Goal: Information Seeking & Learning: Check status

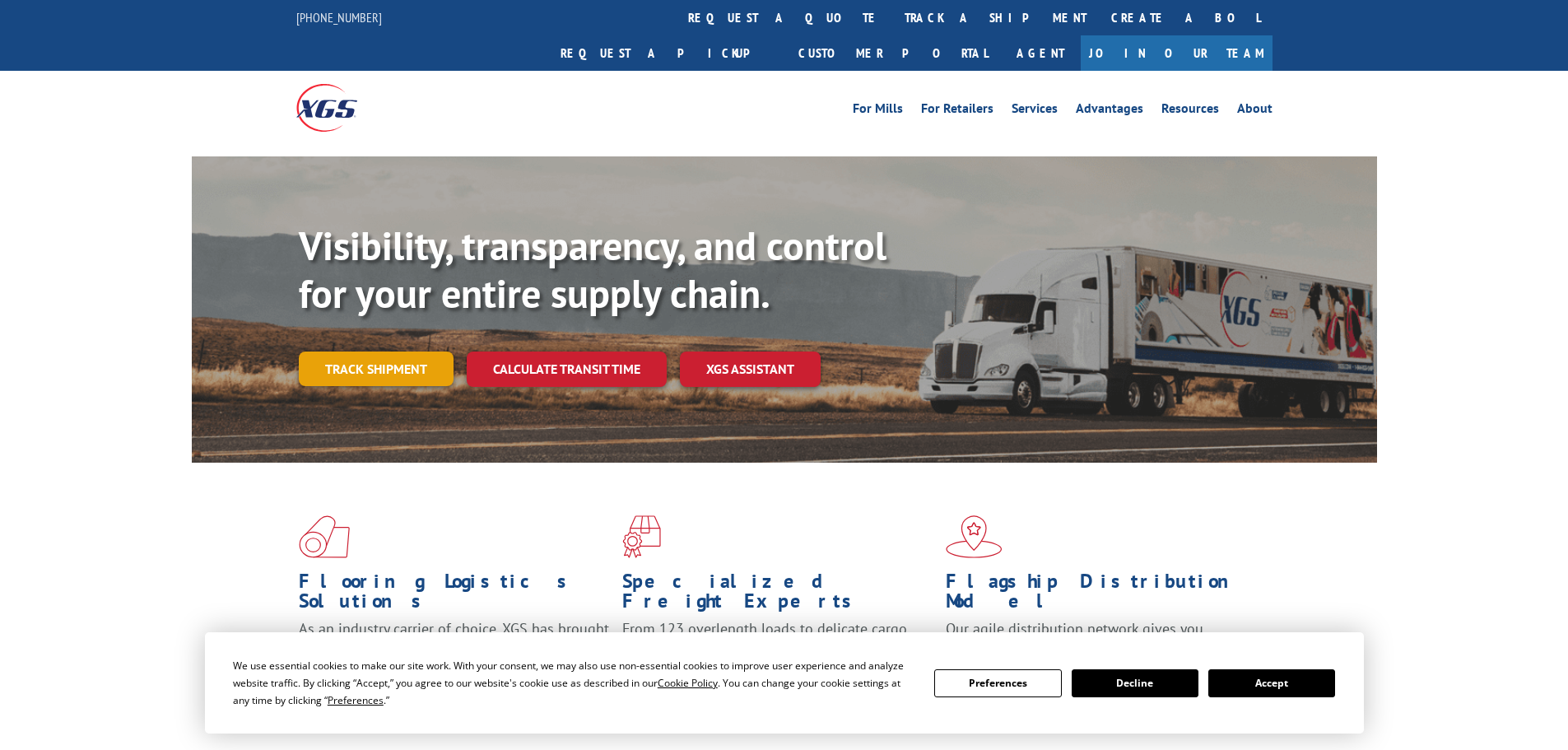
click at [362, 352] on link "Track shipment" at bounding box center [376, 368] width 155 height 35
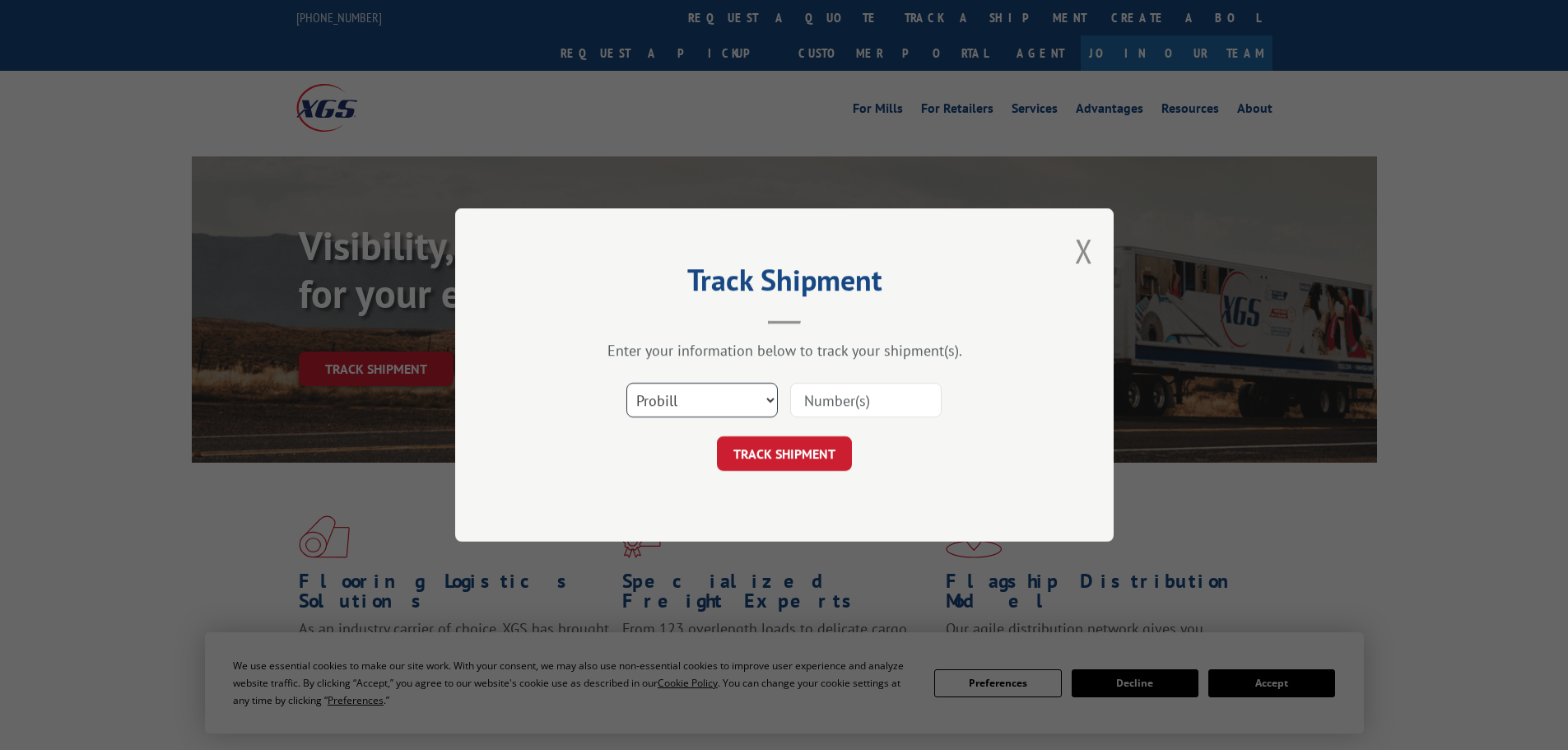
click at [734, 393] on select "Select category... Probill BOL PO" at bounding box center [701, 399] width 151 height 35
click at [626, 383] on select "Select category... Probill BOL PO" at bounding box center [701, 399] width 151 height 35
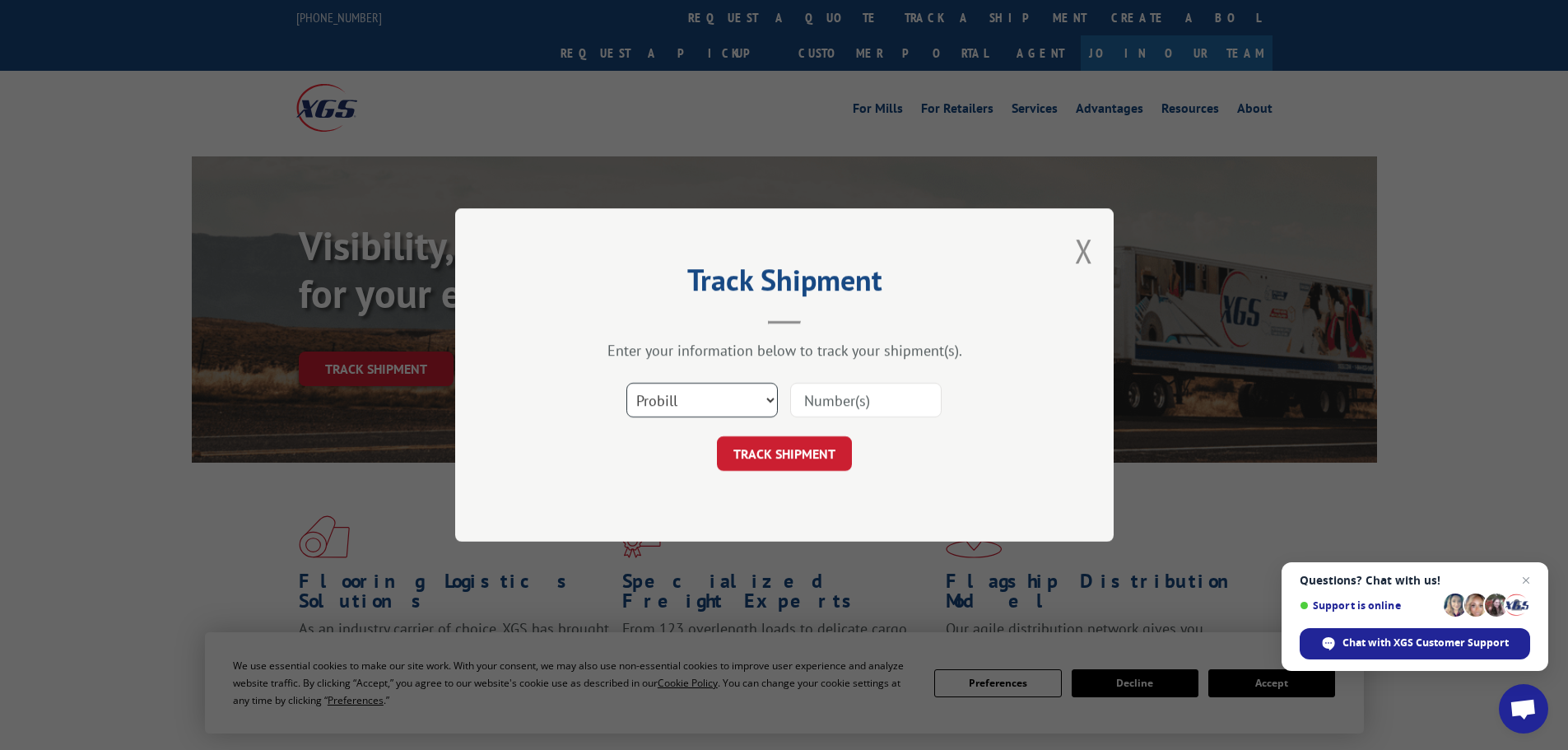
drag, startPoint x: 678, startPoint y: 399, endPoint x: 678, endPoint y: 414, distance: 15.0
click at [678, 399] on select "Select category... Probill BOL PO" at bounding box center [701, 399] width 151 height 35
select select "bol"
click at [626, 383] on select "Select category... Probill BOL PO" at bounding box center [701, 399] width 151 height 35
click at [877, 396] on input at bounding box center [866, 399] width 151 height 35
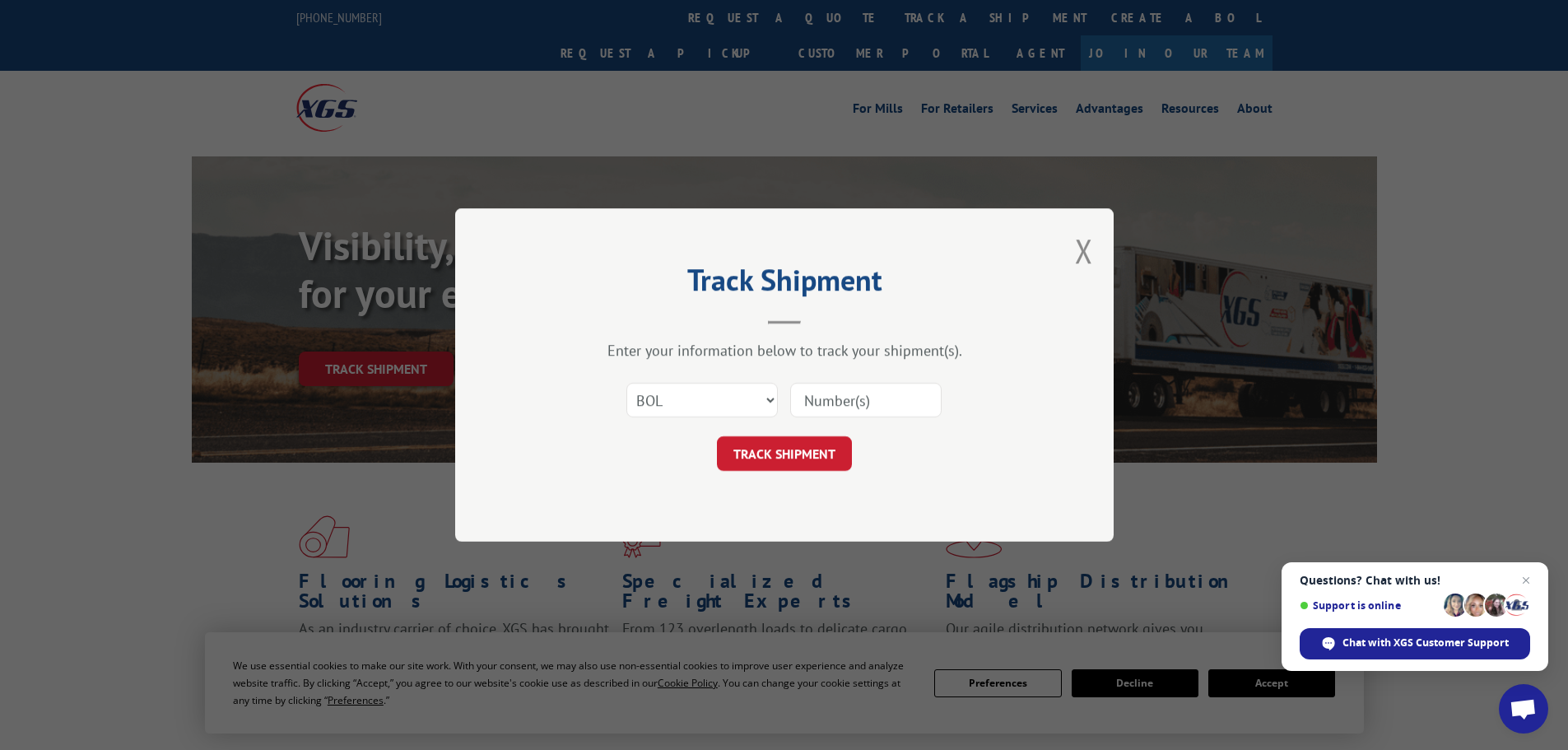
paste input "41474494"
type input "41474494"
click at [764, 439] on button "TRACK SHIPMENT" at bounding box center [785, 453] width 135 height 35
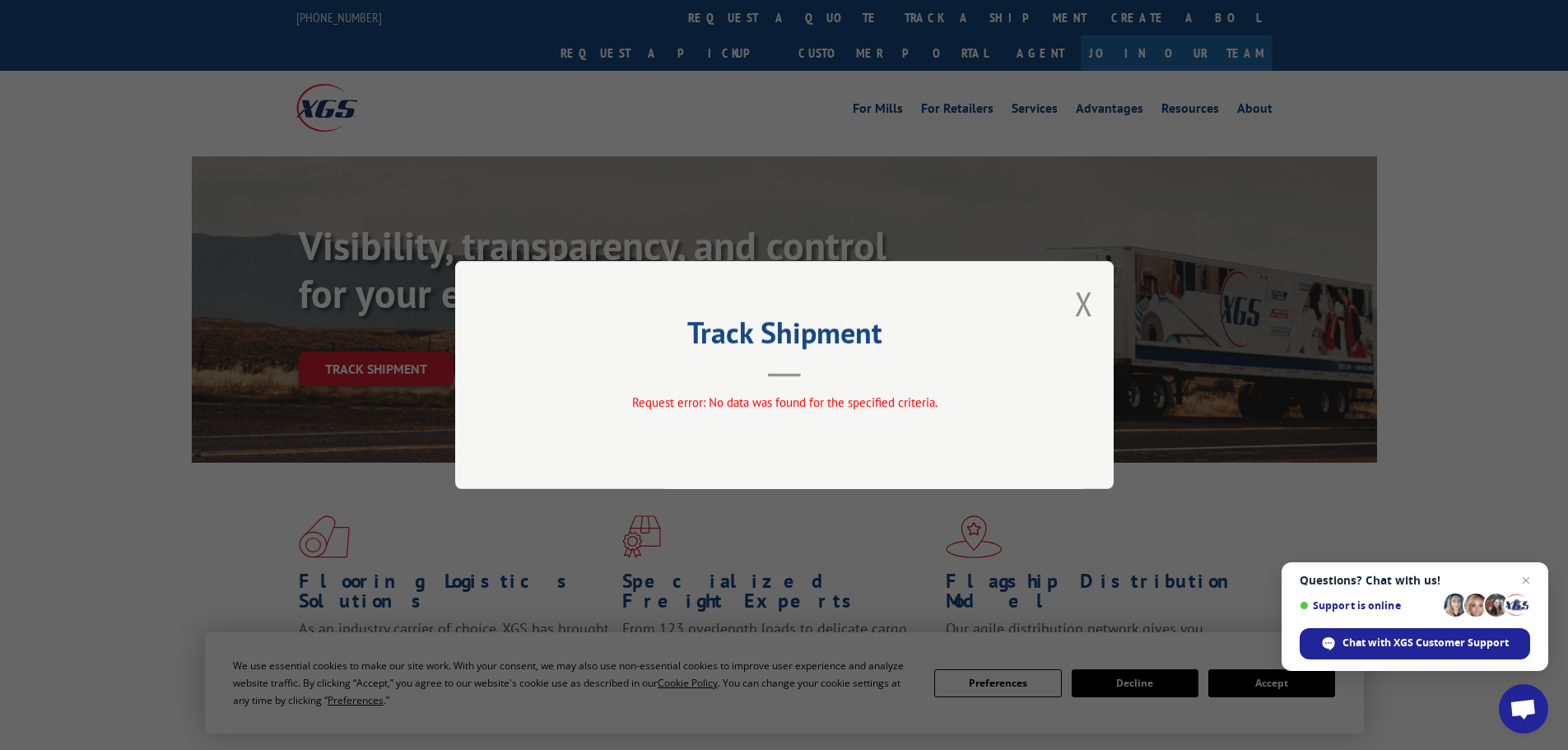
click at [1095, 307] on div "Track Shipment Request error: No data was found for the specified criteria." at bounding box center [784, 375] width 659 height 228
click at [1087, 307] on button "Close modal" at bounding box center [1084, 303] width 18 height 43
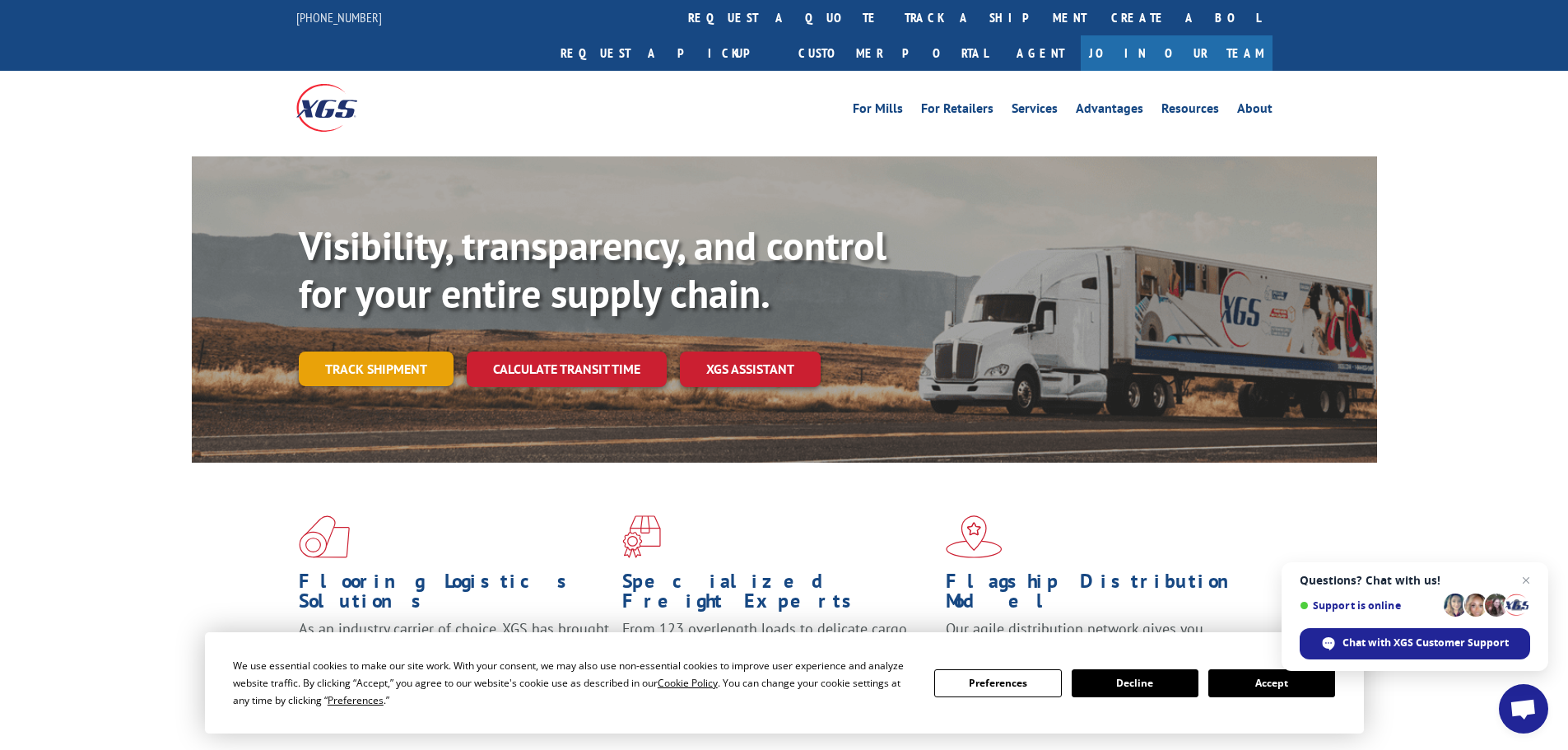
click at [412, 352] on link "Track shipment" at bounding box center [376, 368] width 155 height 35
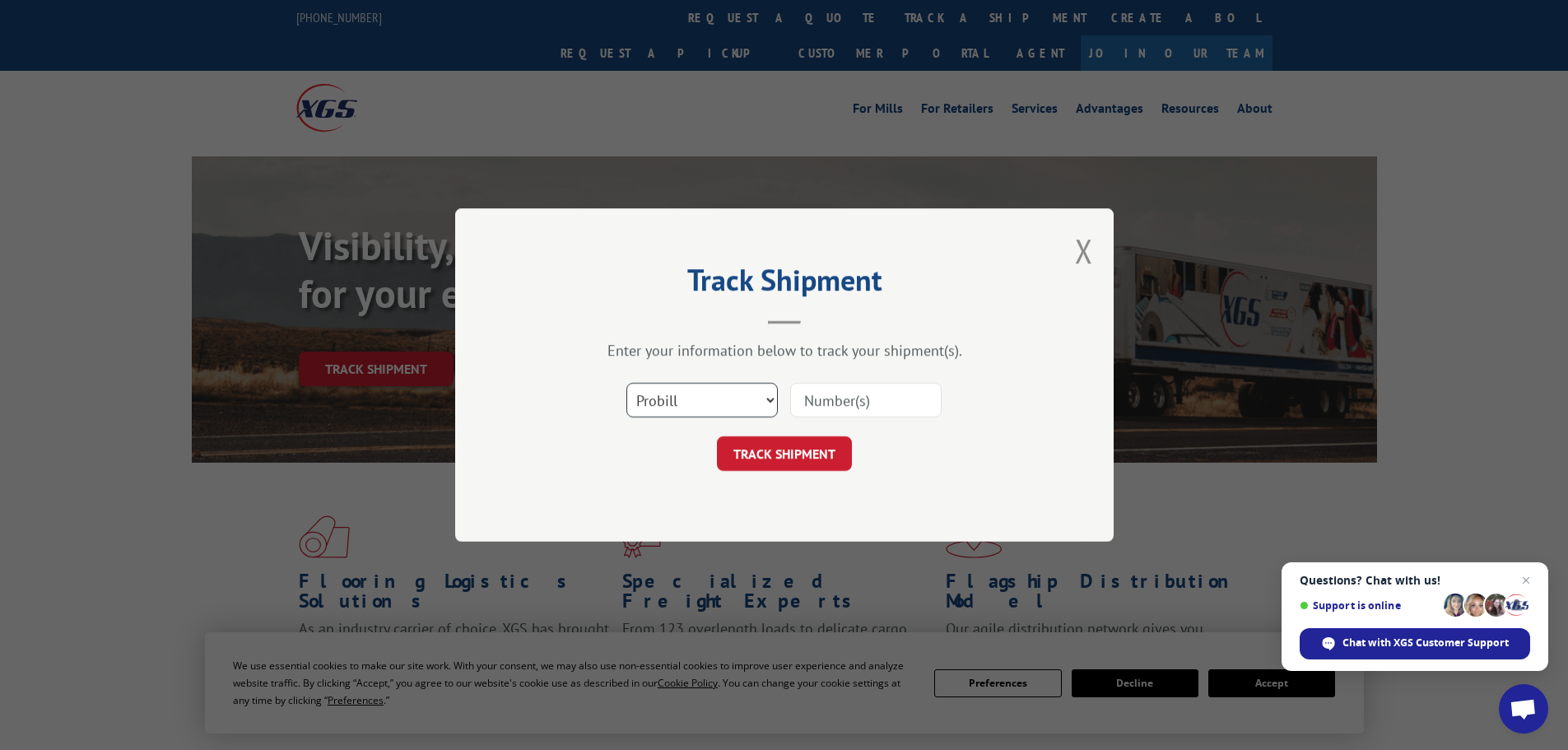
click at [733, 400] on select "Select category... Probill BOL PO" at bounding box center [701, 399] width 151 height 35
select select "bol"
click at [626, 383] on select "Select category... Probill BOL PO" at bounding box center [701, 399] width 151 height 35
paste input "41509978"
type input "41509978"
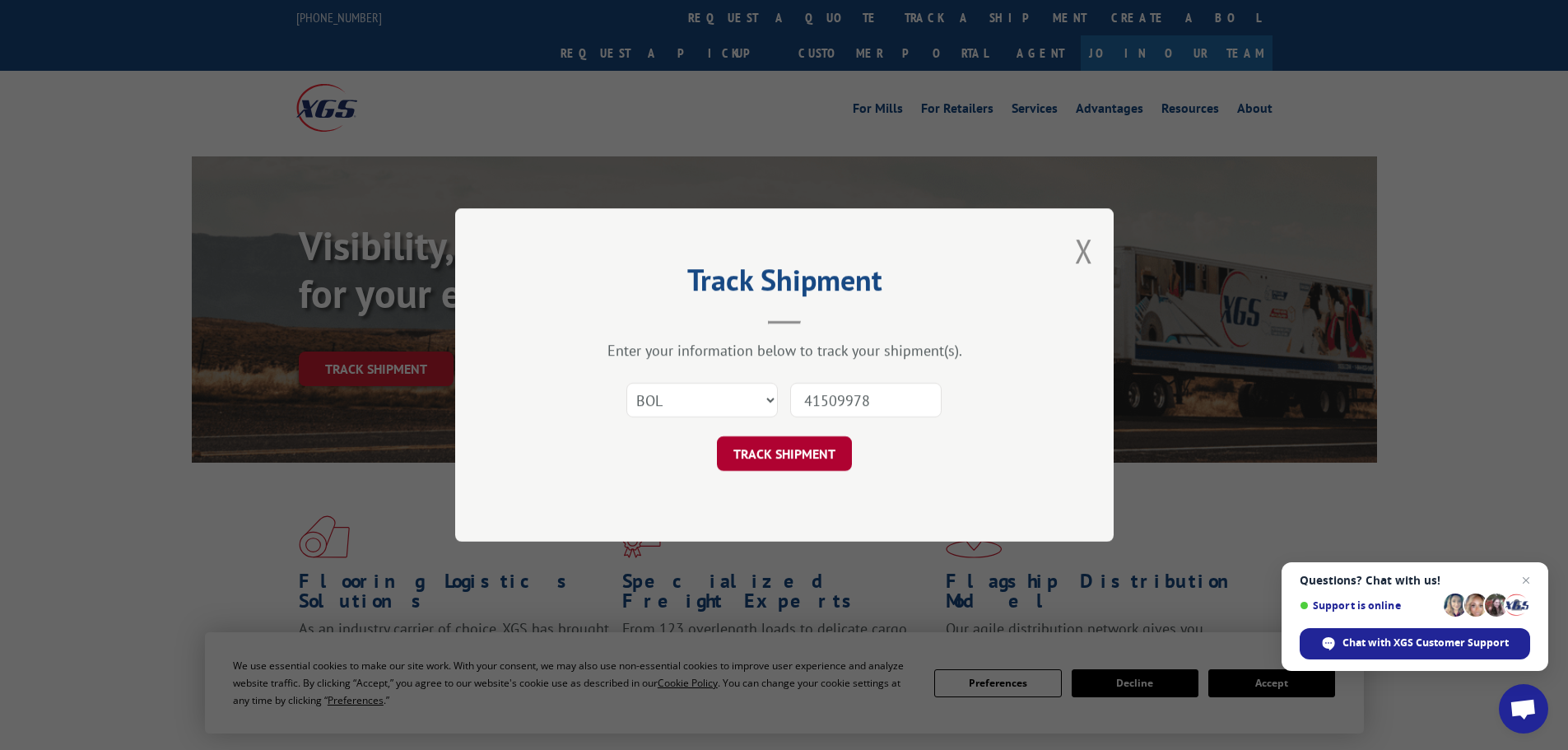
click at [810, 451] on button "TRACK SHIPMENT" at bounding box center [785, 453] width 135 height 35
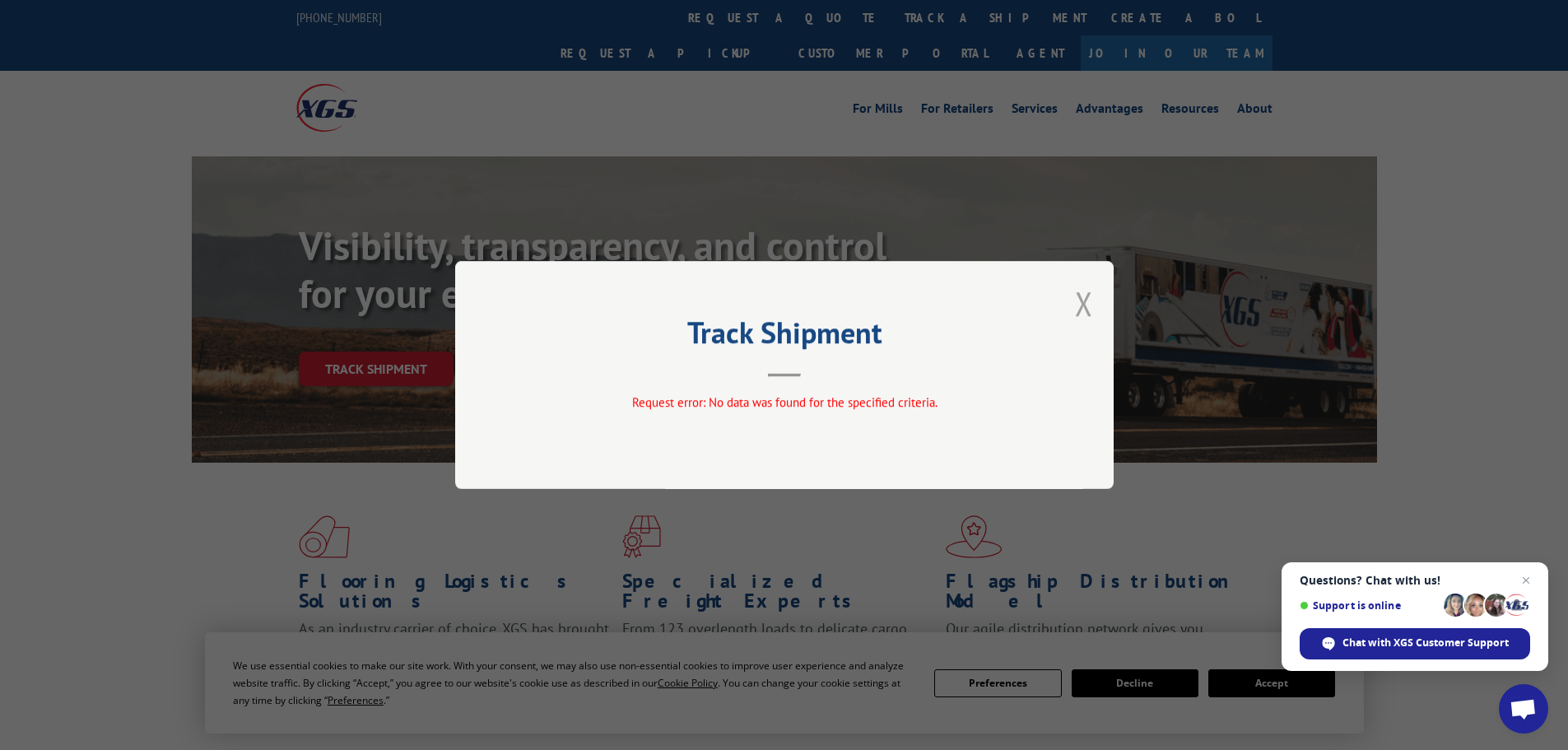
click at [1077, 305] on button "Close modal" at bounding box center [1084, 303] width 18 height 43
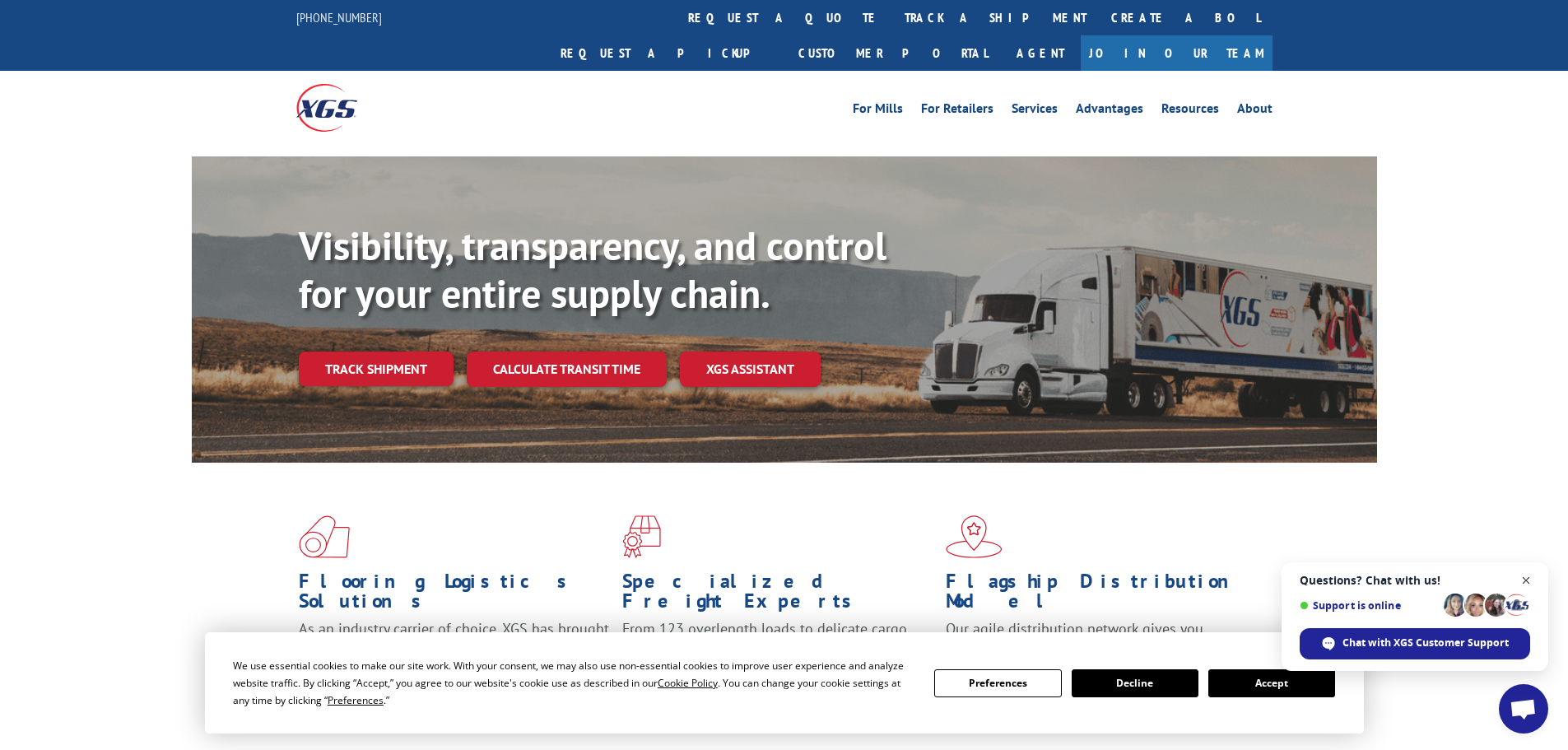
click at [1522, 575] on span "Close chat" at bounding box center [1527, 581] width 21 height 21
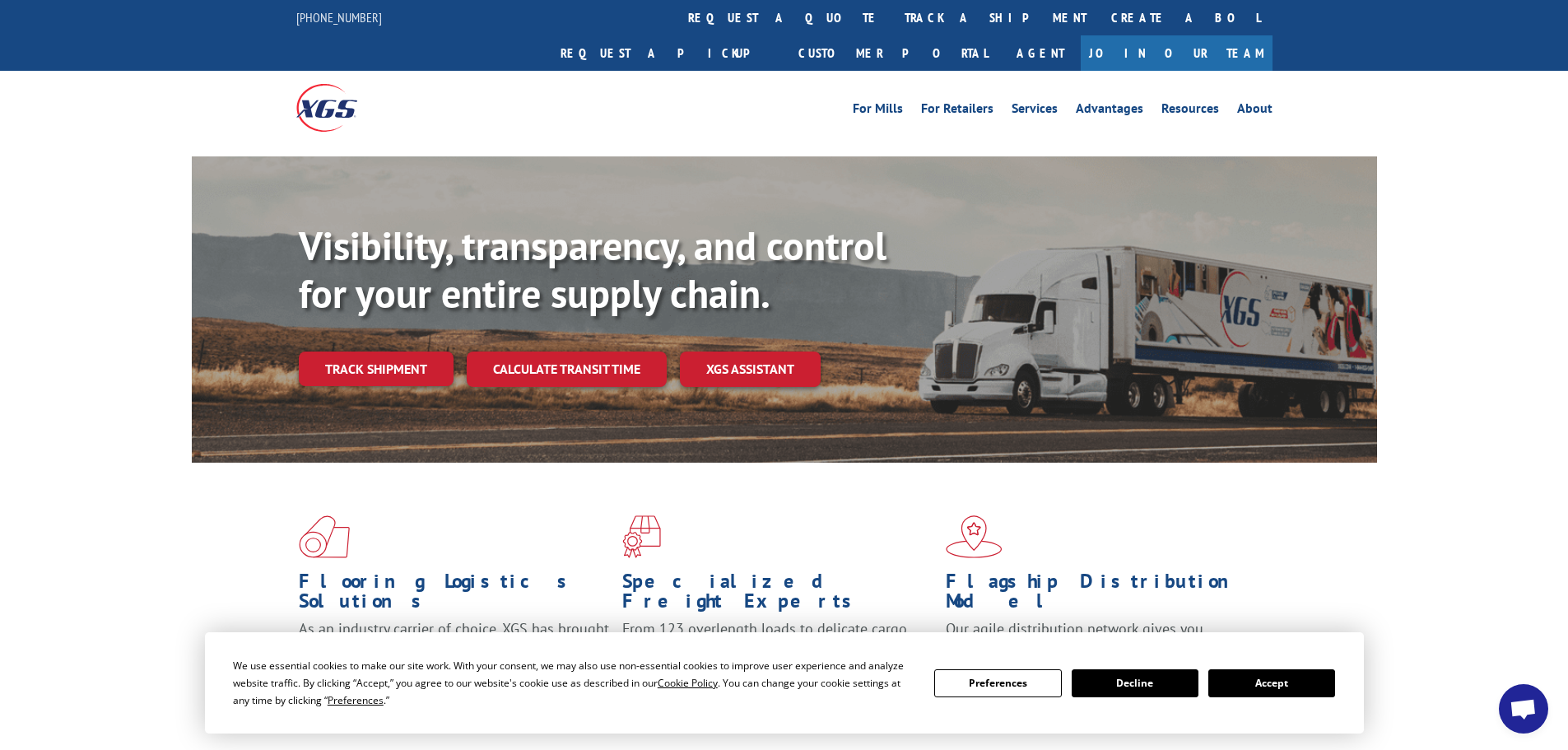
click at [363, 352] on link "Track shipment" at bounding box center [376, 368] width 155 height 35
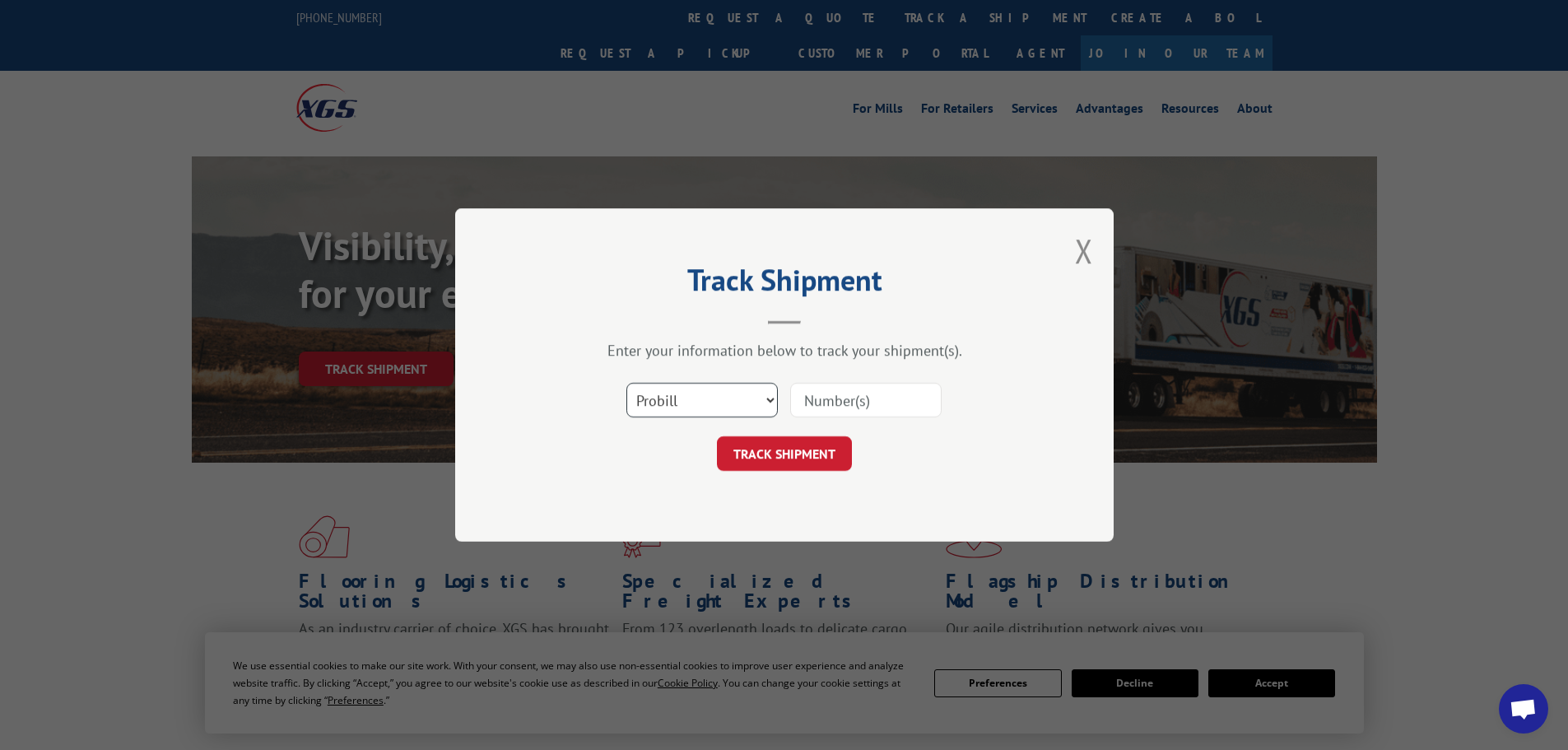
click at [711, 397] on select "Select category... Probill BOL PO" at bounding box center [701, 399] width 151 height 35
select select "po"
click at [626, 383] on select "Select category... Probill BOL PO" at bounding box center [701, 399] width 151 height 35
paste input "41509978"
type input "41509978"
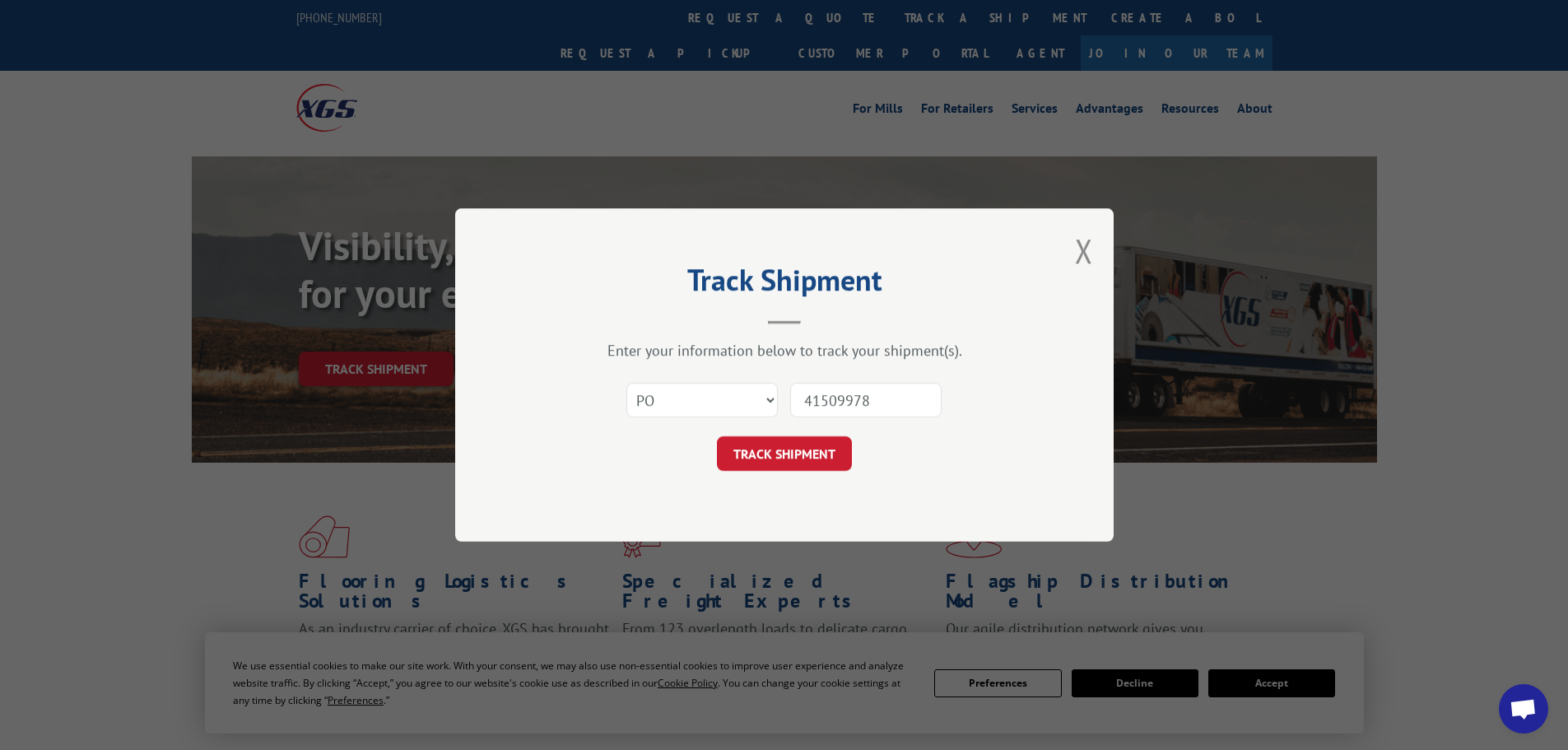
click at [797, 431] on form "Select category... Probill BOL PO 41509978 TRACK SHIPMENT" at bounding box center [784, 422] width 494 height 98
click at [797, 451] on button "TRACK SHIPMENT" at bounding box center [785, 453] width 135 height 35
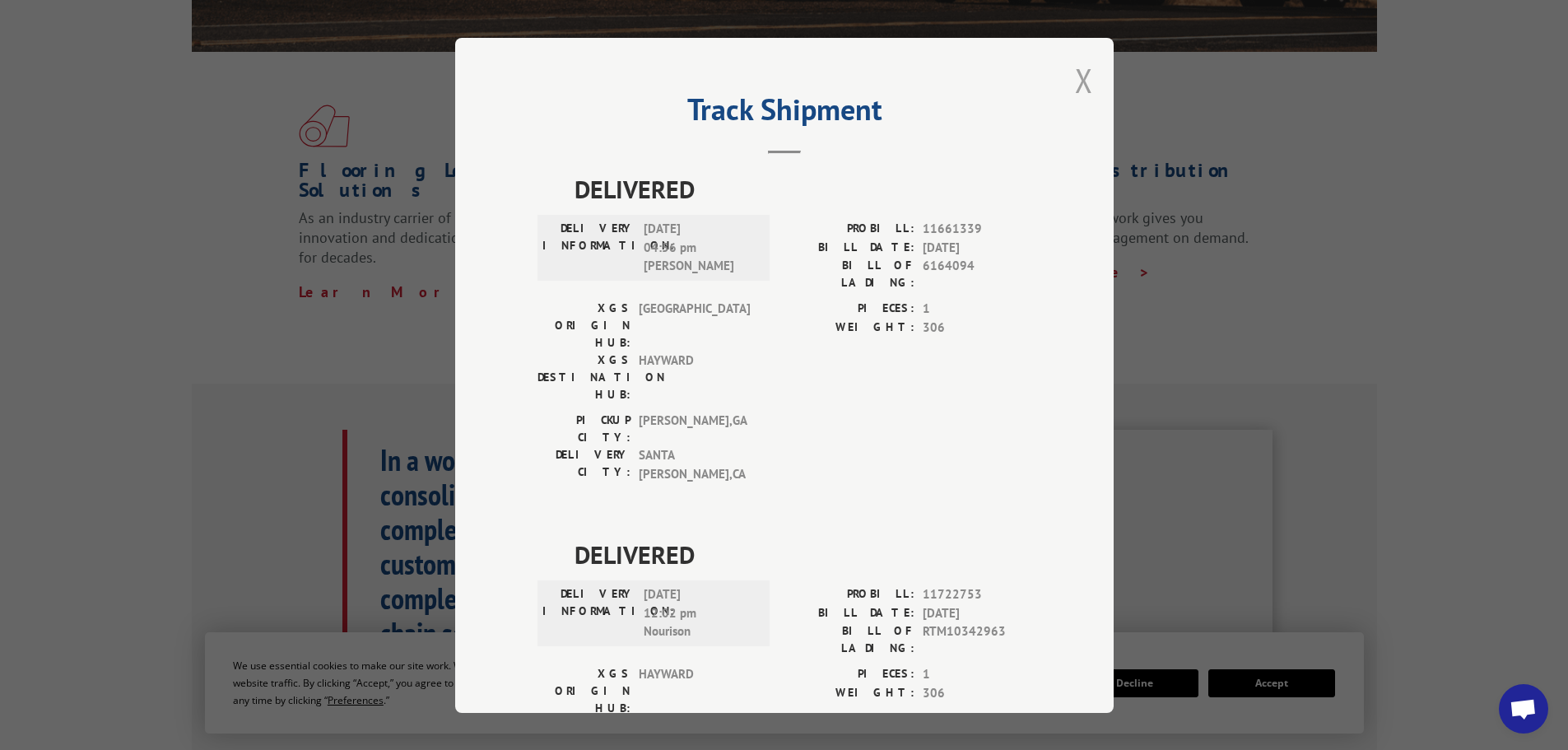
scroll to position [247, 0]
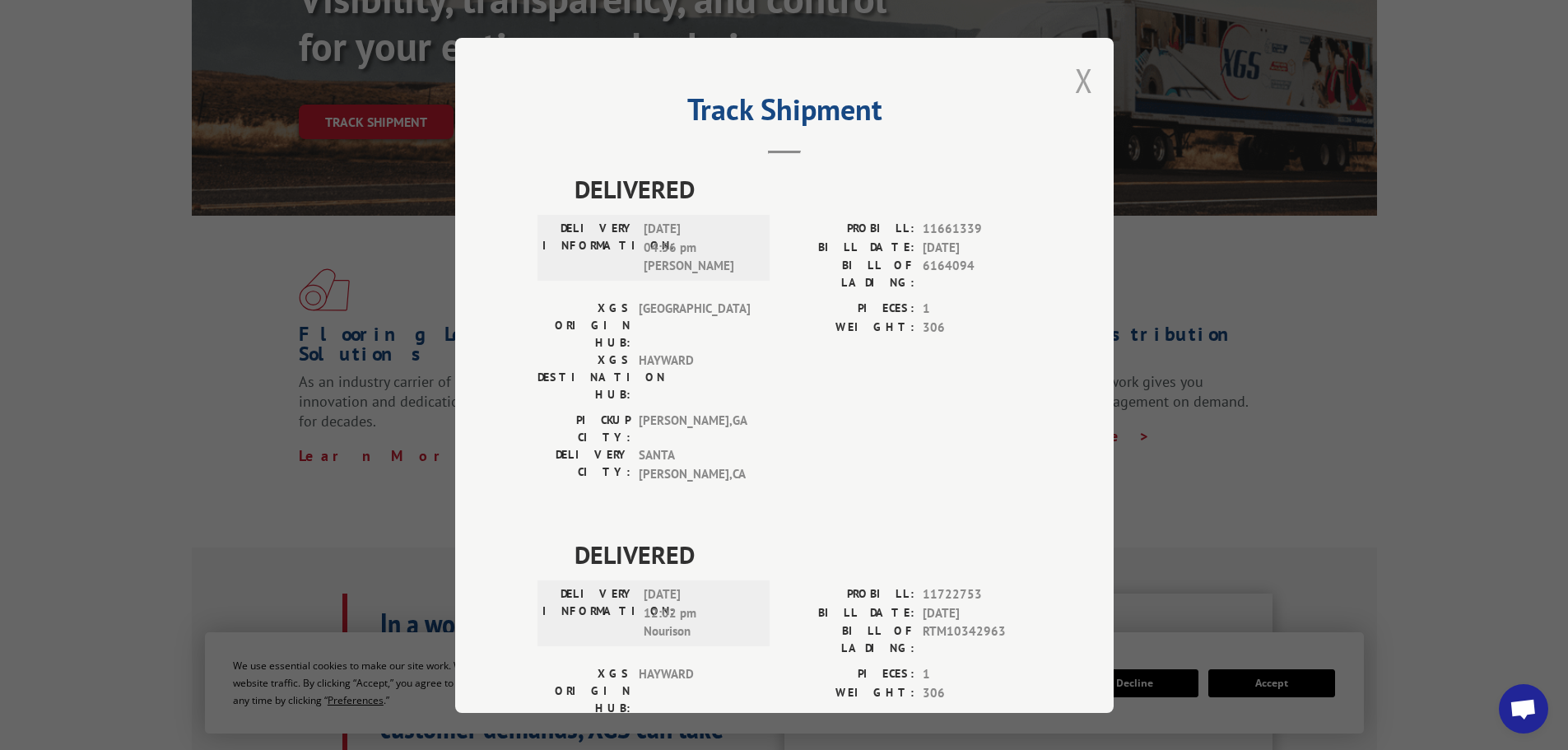
click at [1075, 79] on button "Close modal" at bounding box center [1084, 80] width 18 height 43
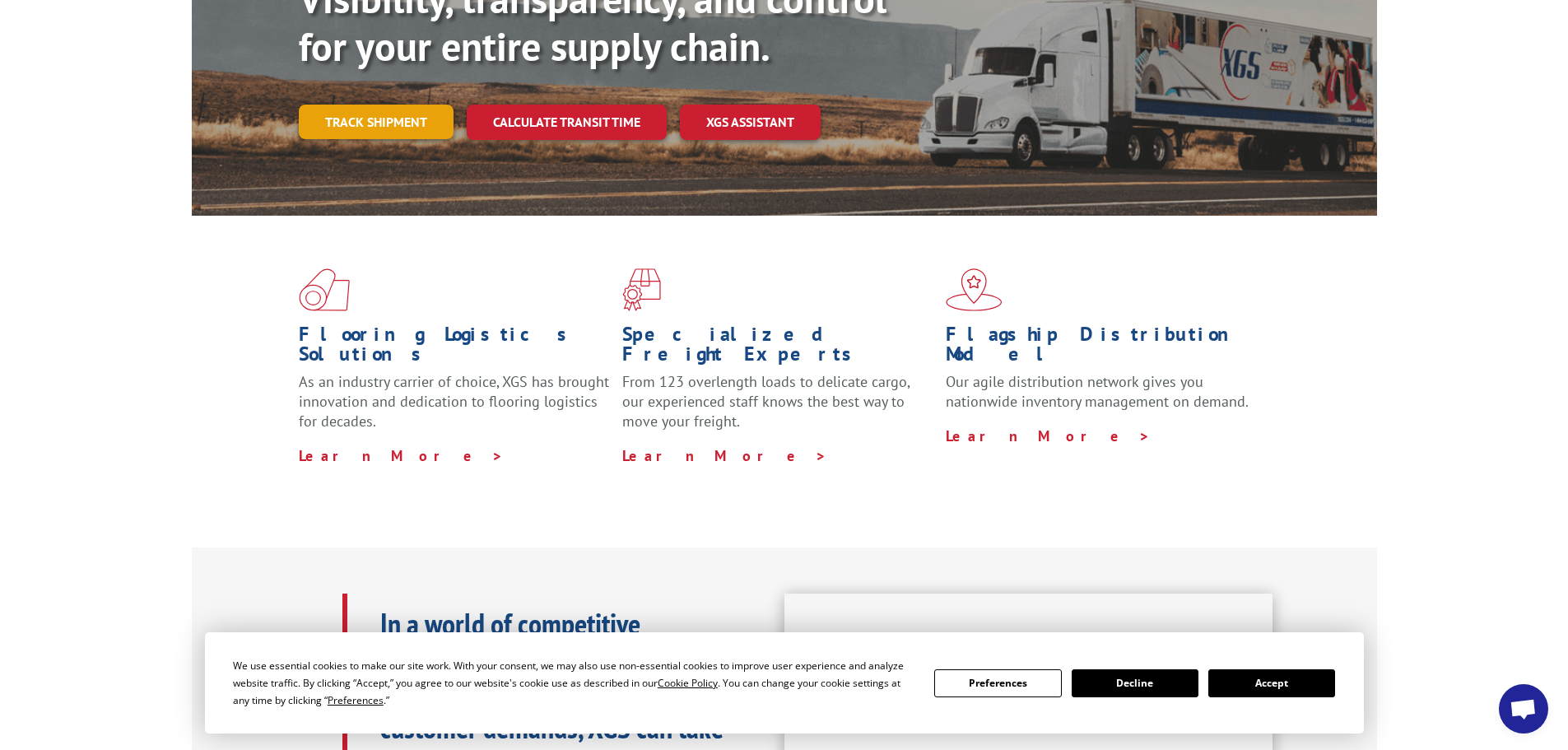
click at [397, 104] on link "Track shipment" at bounding box center [376, 121] width 155 height 35
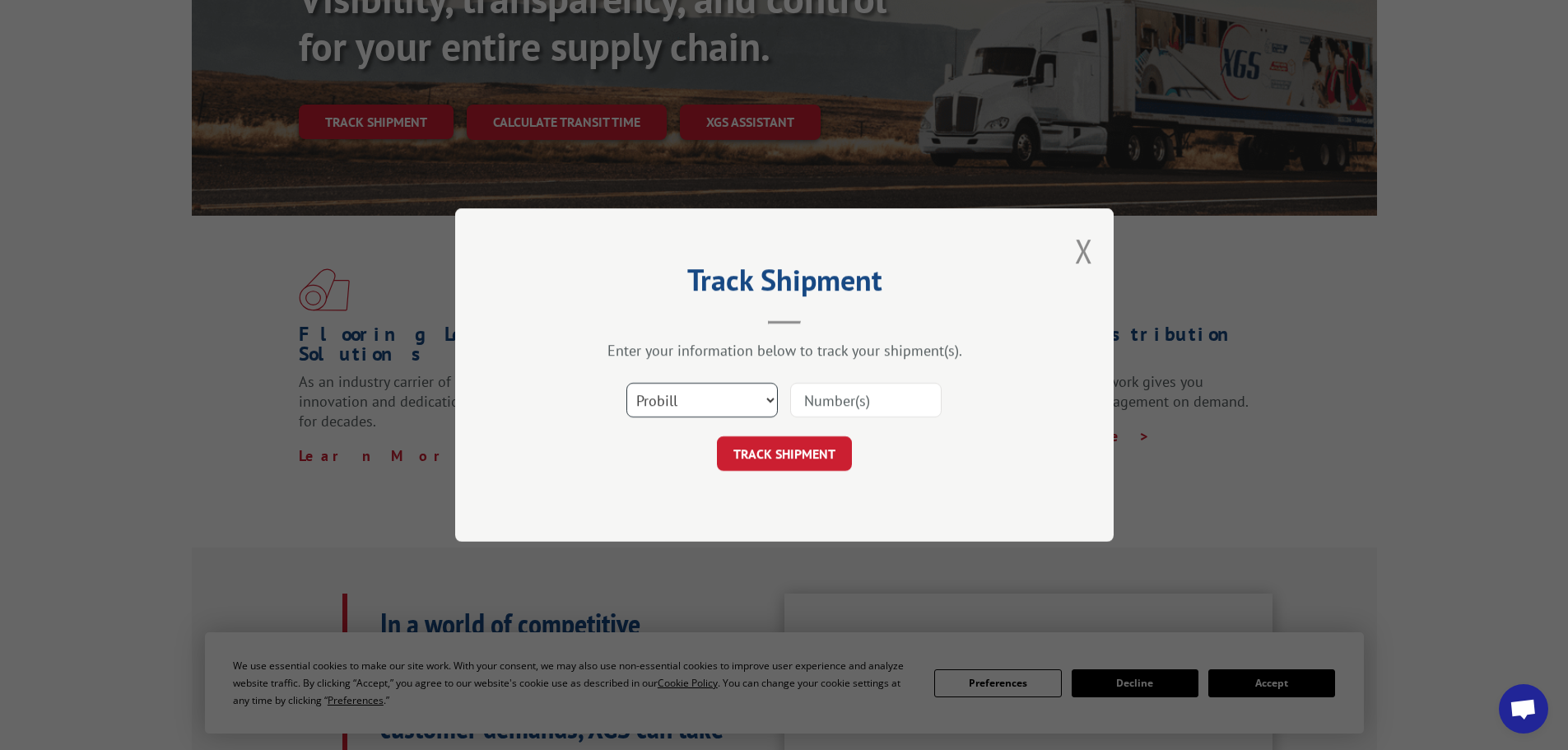
drag, startPoint x: 706, startPoint y: 413, endPoint x: 678, endPoint y: 409, distance: 28.3
click at [706, 412] on select "Select category... Probill BOL PO" at bounding box center [701, 399] width 151 height 35
select select "bol"
click at [626, 383] on select "Select category... Probill BOL PO" at bounding box center [701, 399] width 151 height 35
paste input "6017690"
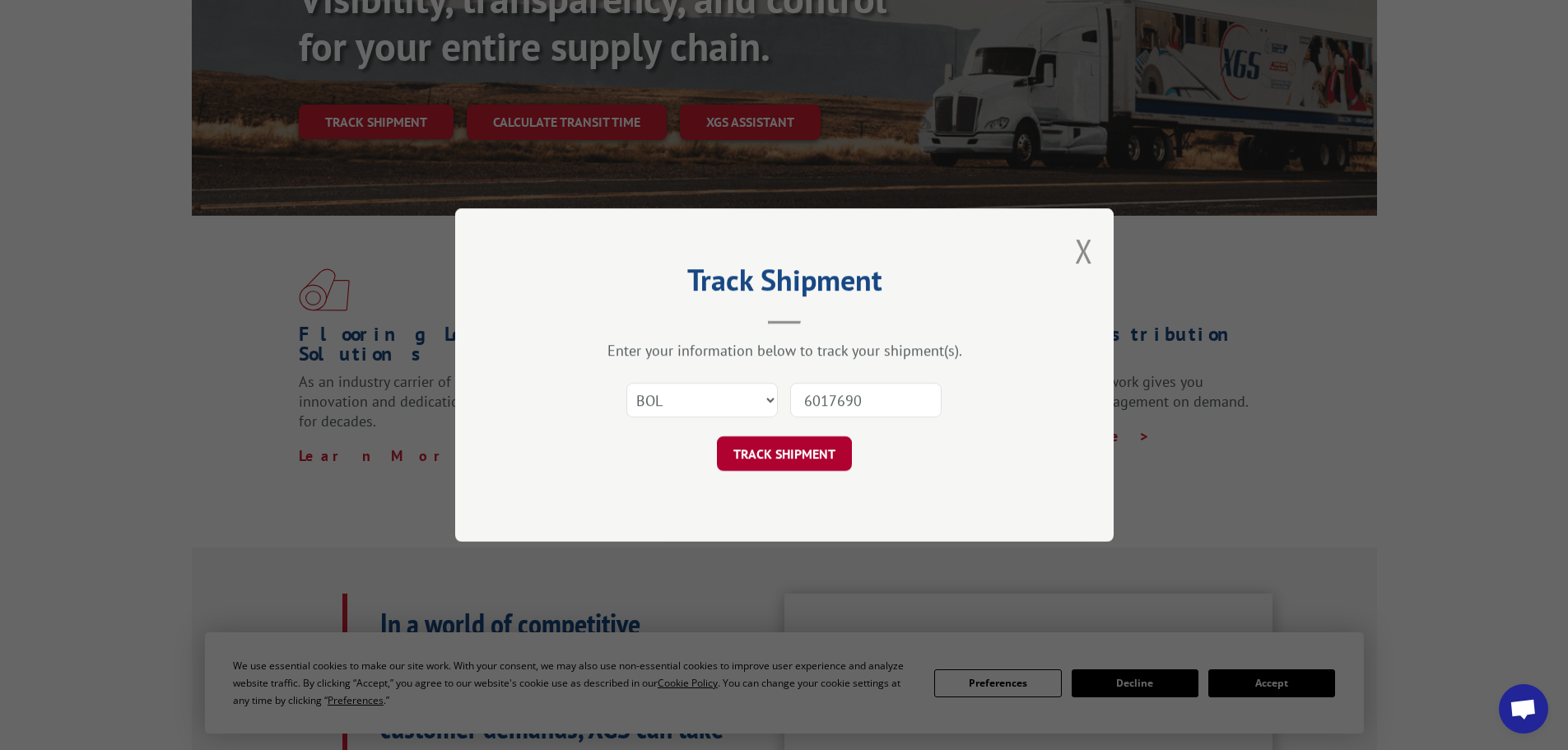
type input "6017690"
click at [803, 460] on button "TRACK SHIPMENT" at bounding box center [785, 453] width 135 height 35
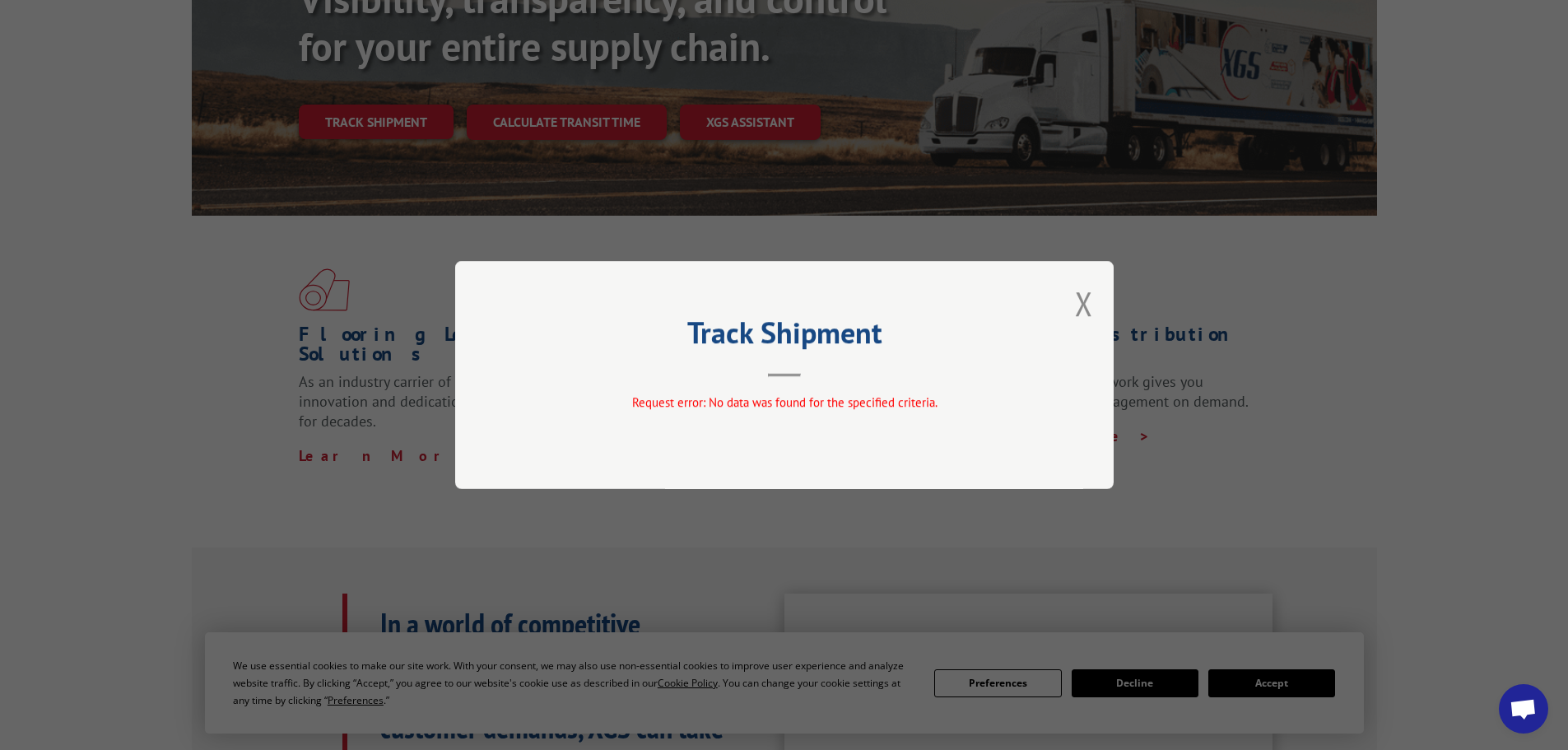
drag, startPoint x: 1082, startPoint y: 305, endPoint x: 1069, endPoint y: 295, distance: 16.4
click at [1082, 305] on button "Close modal" at bounding box center [1084, 303] width 18 height 43
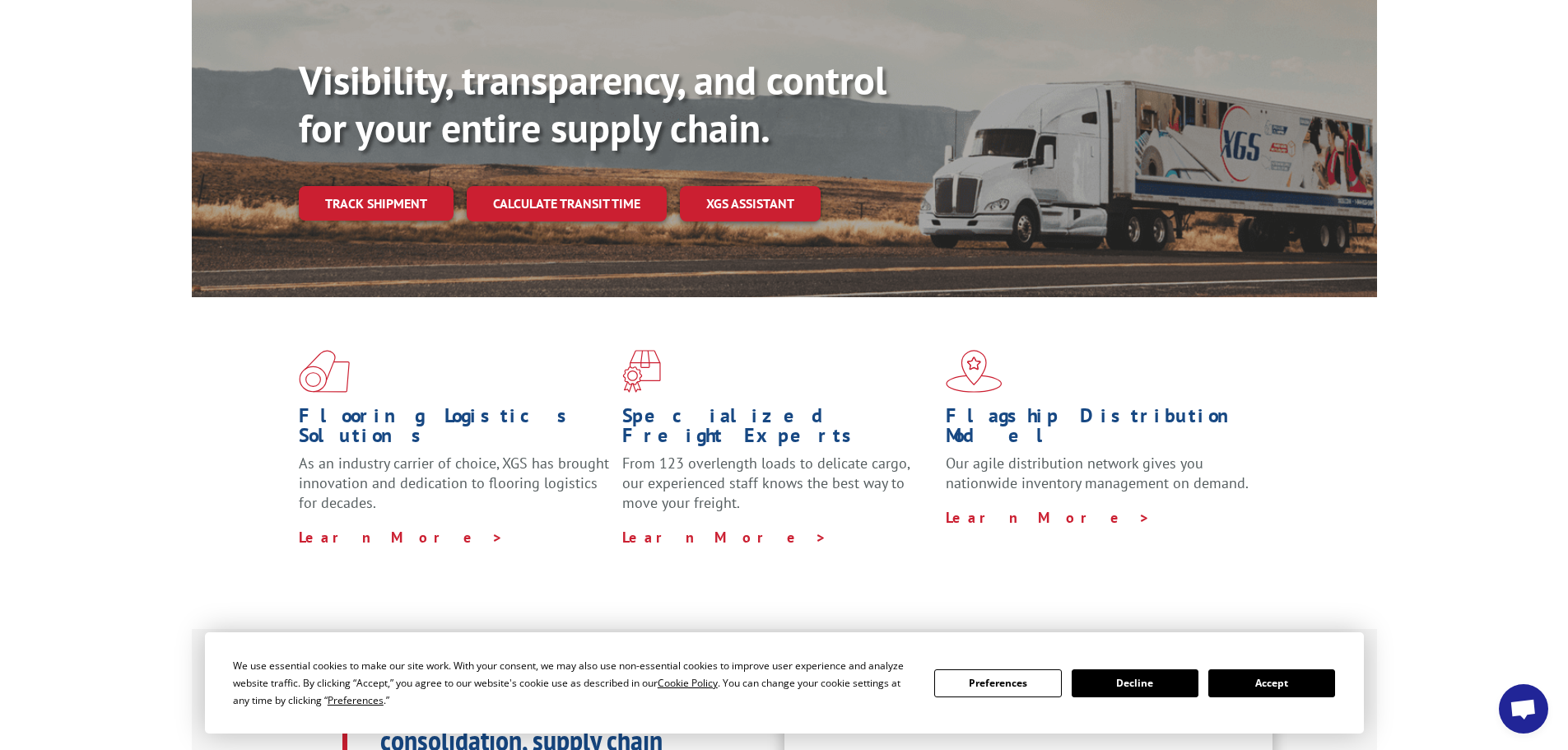
scroll to position [164, 0]
